Goal: Use online tool/utility: Utilize a website feature to perform a specific function

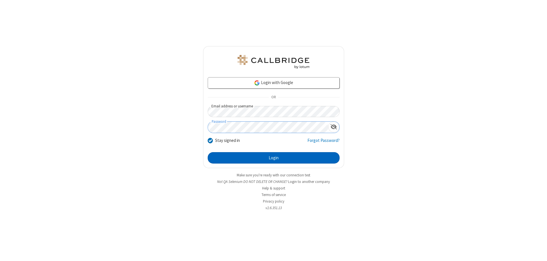
click at [274, 158] on button "Login" at bounding box center [274, 157] width 132 height 11
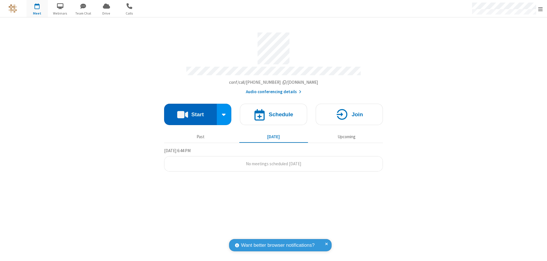
click at [190, 112] on button "Start" at bounding box center [190, 114] width 53 height 21
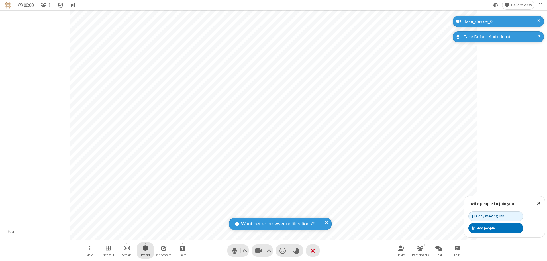
click at [145, 251] on span "Start recording" at bounding box center [145, 248] width 5 height 7
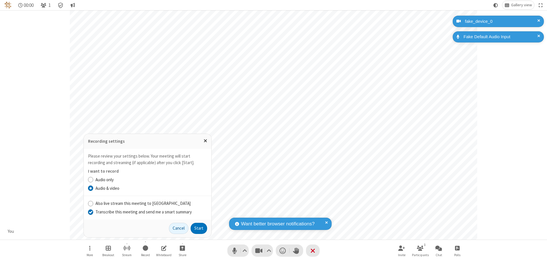
click at [90, 212] on input "Transcribe this meeting and send me a smart summary" at bounding box center [90, 212] width 5 height 6
click at [199, 228] on button "Start" at bounding box center [199, 228] width 17 height 11
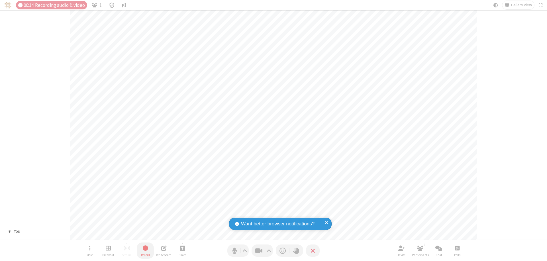
click at [145, 251] on span "Stop recording" at bounding box center [145, 248] width 7 height 7
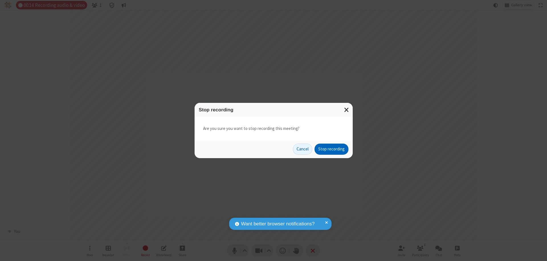
click at [331, 149] on button "Stop recording" at bounding box center [332, 149] width 34 height 11
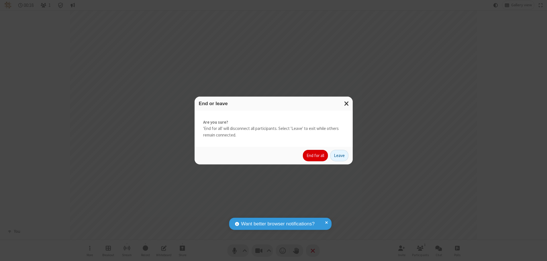
click at [316, 156] on button "End for all" at bounding box center [315, 155] width 25 height 11
